Goal: Task Accomplishment & Management: Use online tool/utility

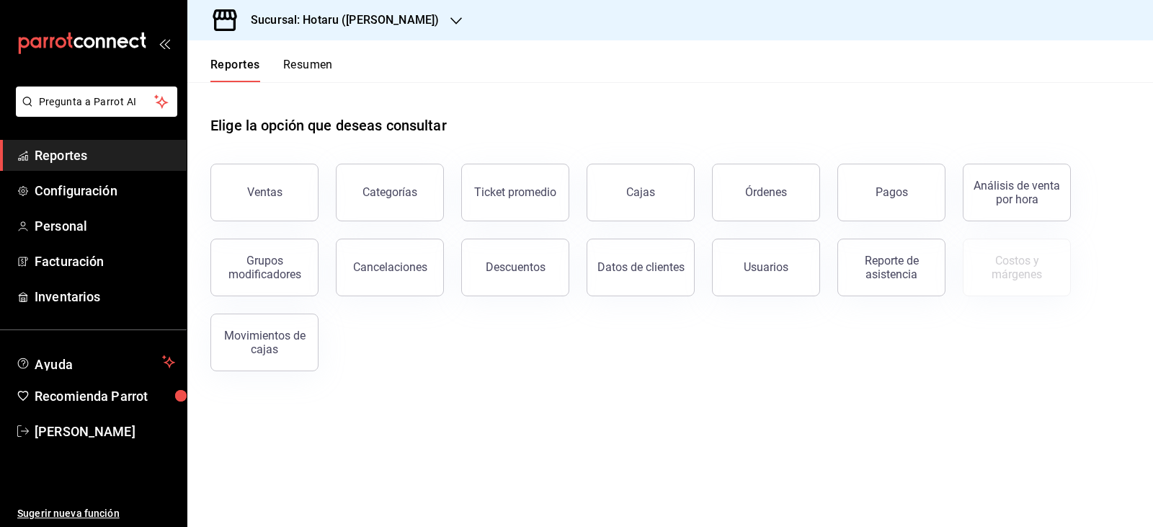
click at [319, 22] on h3 "Sucursal: Hotaru ([PERSON_NAME])" at bounding box center [339, 20] width 200 height 17
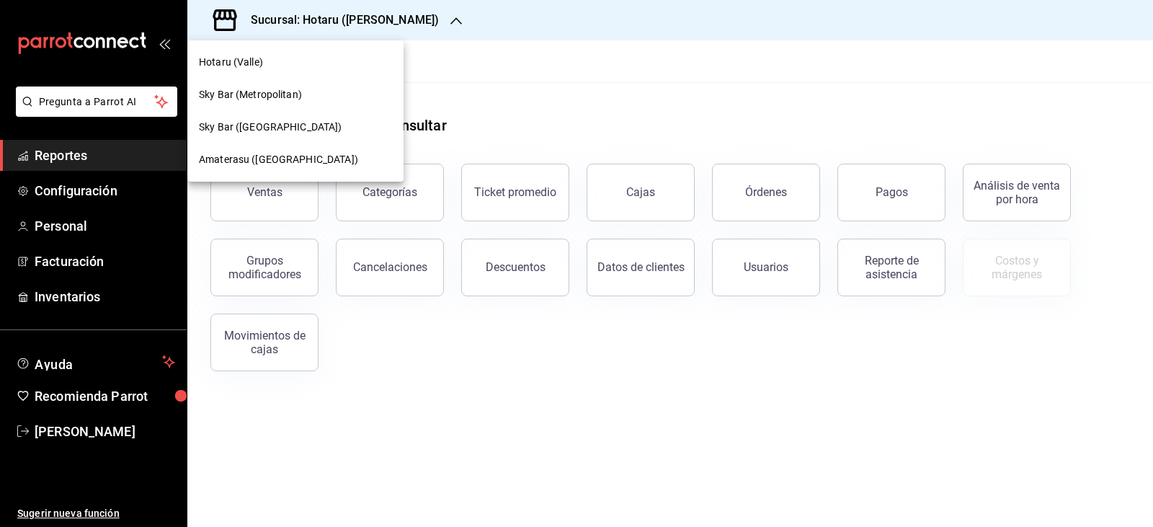
click at [283, 154] on span "Amaterasu ([GEOGRAPHIC_DATA])" at bounding box center [278, 159] width 159 height 15
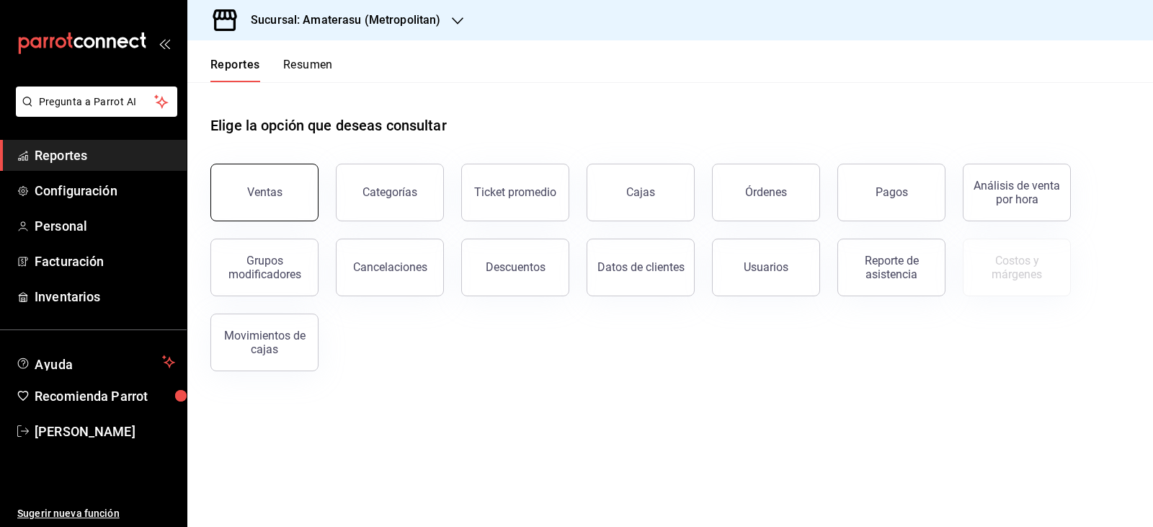
click at [222, 208] on button "Ventas" at bounding box center [265, 193] width 108 height 58
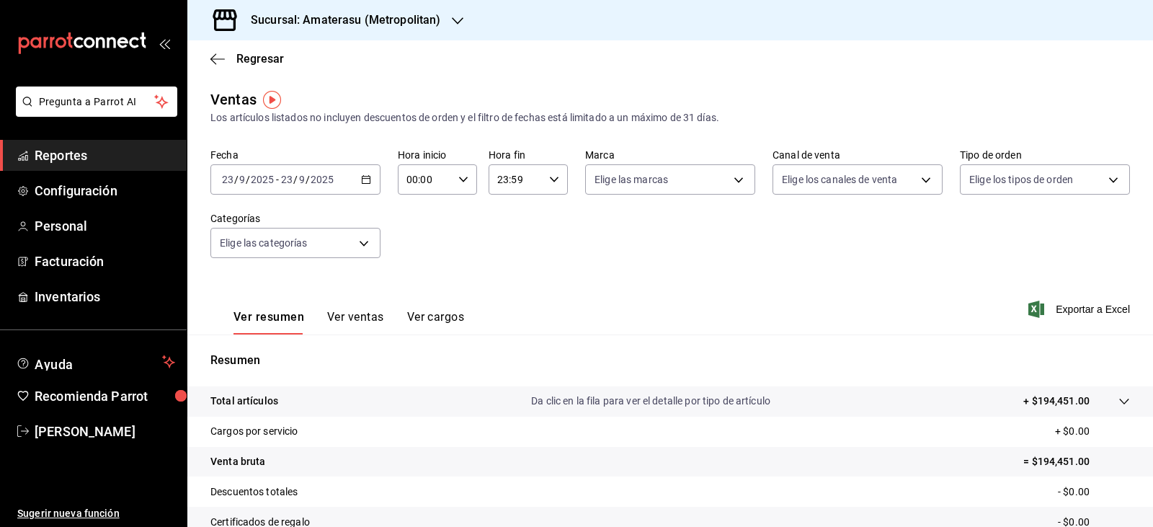
click at [463, 185] on div "00:00 Hora inicio" at bounding box center [437, 179] width 79 height 30
click at [427, 244] on button "05" at bounding box center [416, 245] width 34 height 29
type input "05:00"
drag, startPoint x: 678, startPoint y: 265, endPoint x: 645, endPoint y: 234, distance: 45.9
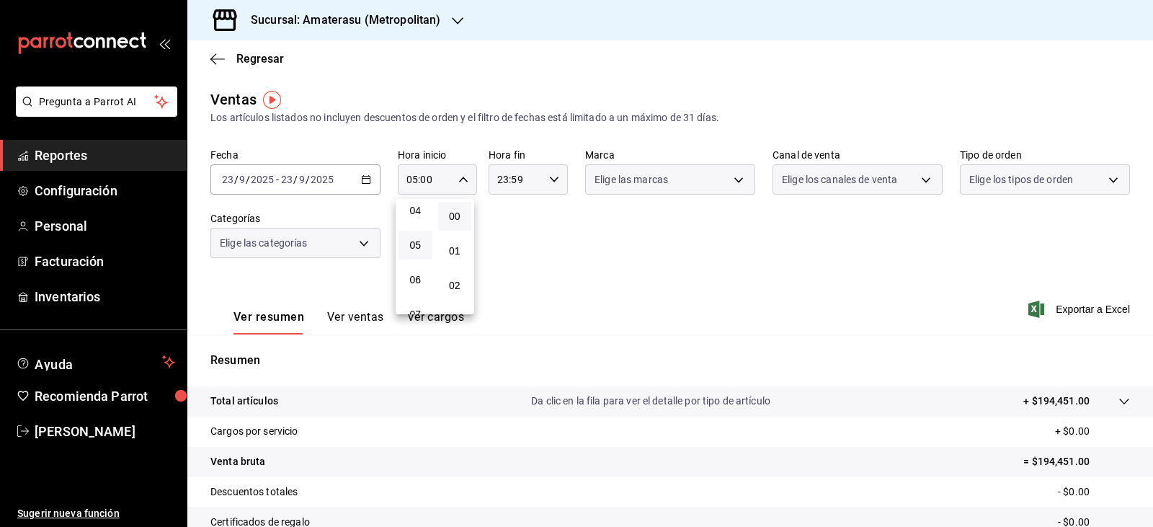
click at [673, 265] on div at bounding box center [576, 263] width 1153 height 527
click at [621, 177] on body "Pregunta a Parrot AI Reportes Configuración Personal Facturación Inventarios Ay…" at bounding box center [576, 263] width 1153 height 527
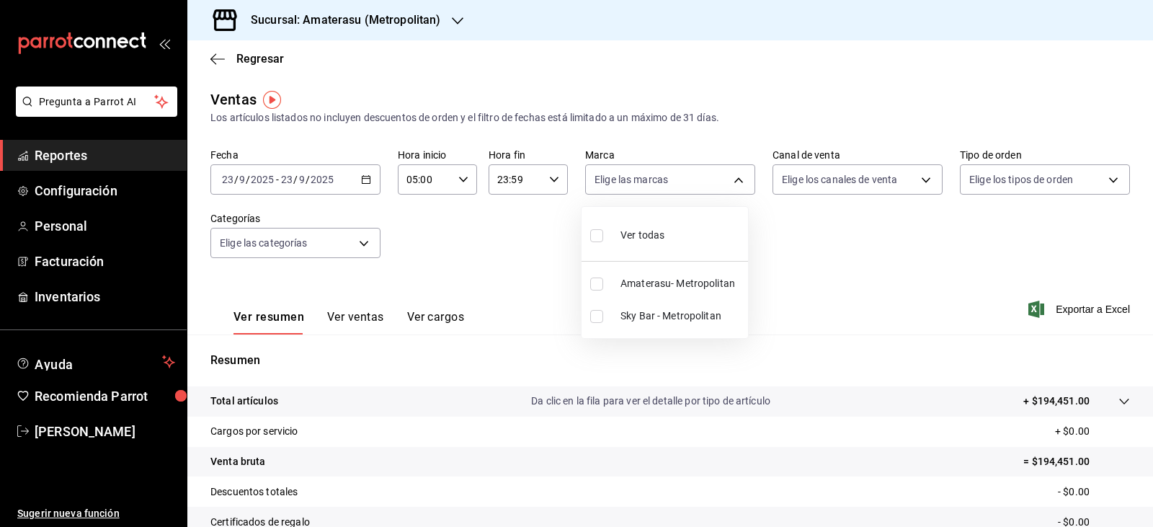
click at [597, 280] on input "checkbox" at bounding box center [596, 284] width 13 height 13
checkbox input "true"
type input "e4cd7fcb-d45b-43ae-a99f-ad4ccfcd9032"
click at [793, 283] on div at bounding box center [576, 263] width 1153 height 527
click at [696, 187] on body "Pregunta a Parrot AI Reportes Configuración Personal Facturación Inventarios Ay…" at bounding box center [576, 263] width 1153 height 527
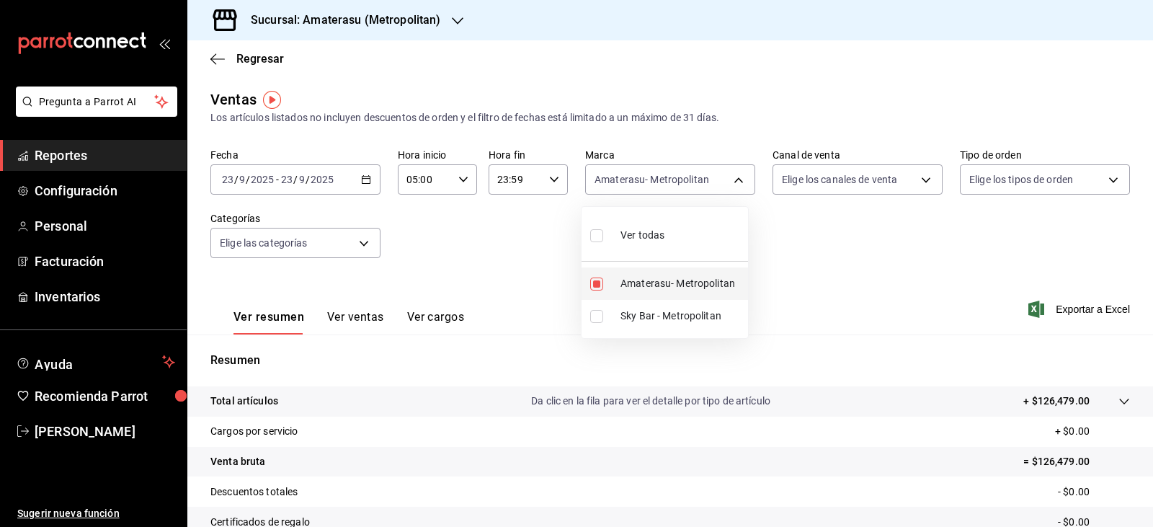
click at [600, 280] on input "checkbox" at bounding box center [596, 284] width 13 height 13
checkbox input "false"
click at [593, 319] on input "checkbox" at bounding box center [596, 316] width 13 height 13
checkbox input "true"
type input "f3afaab8-8c3d-4e49-a299-af9bdf6027b2"
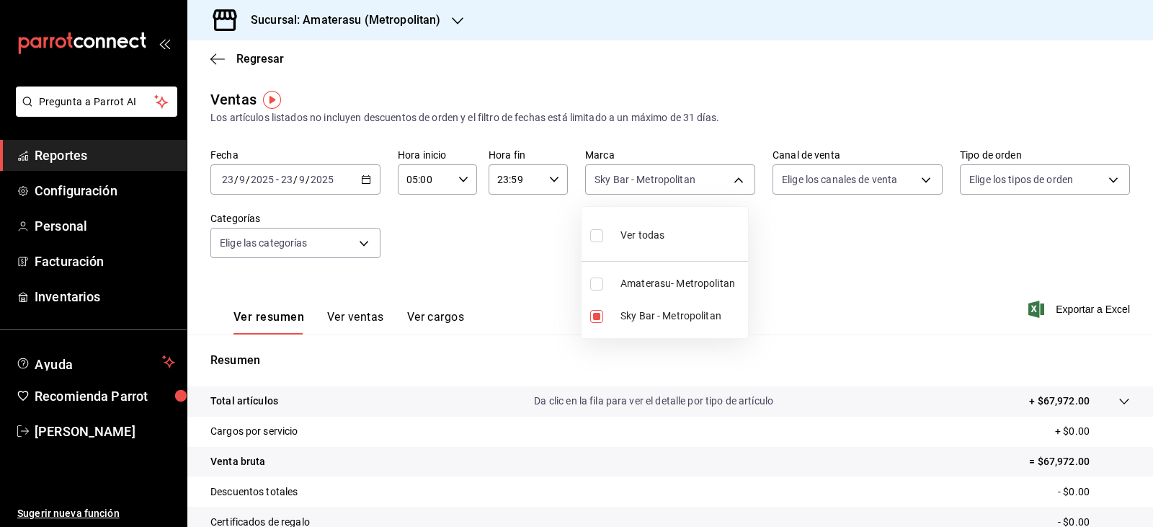
click at [864, 285] on div at bounding box center [576, 263] width 1153 height 527
drag, startPoint x: 864, startPoint y: 285, endPoint x: 872, endPoint y: 340, distance: 54.6
click at [872, 340] on div "Ventas Los artículos listados no incluyen descuentos de orden y el filtro de fe…" at bounding box center [670, 378] width 966 height 579
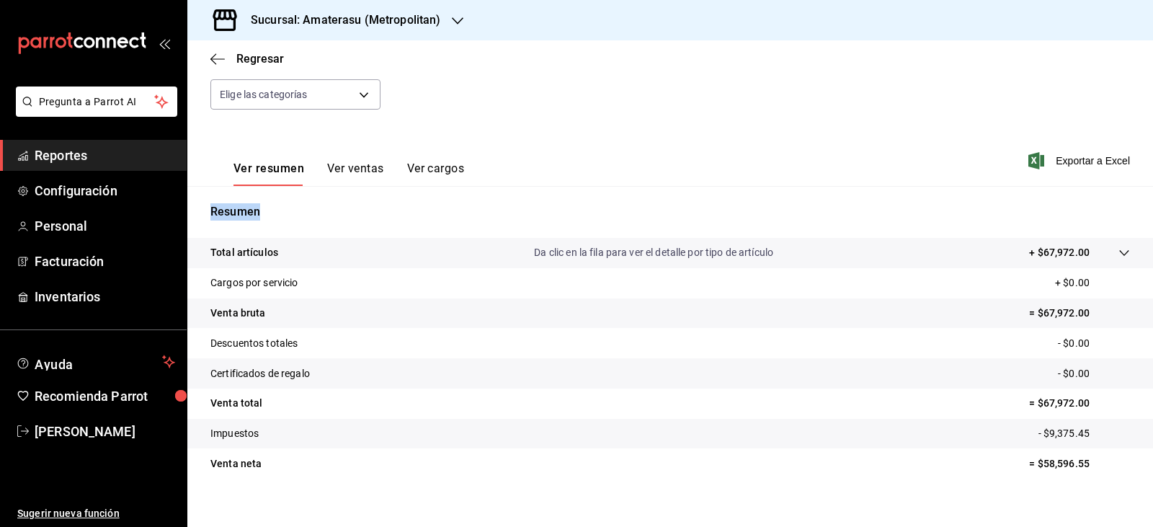
scroll to position [164, 0]
